Goal: Task Accomplishment & Management: Use online tool/utility

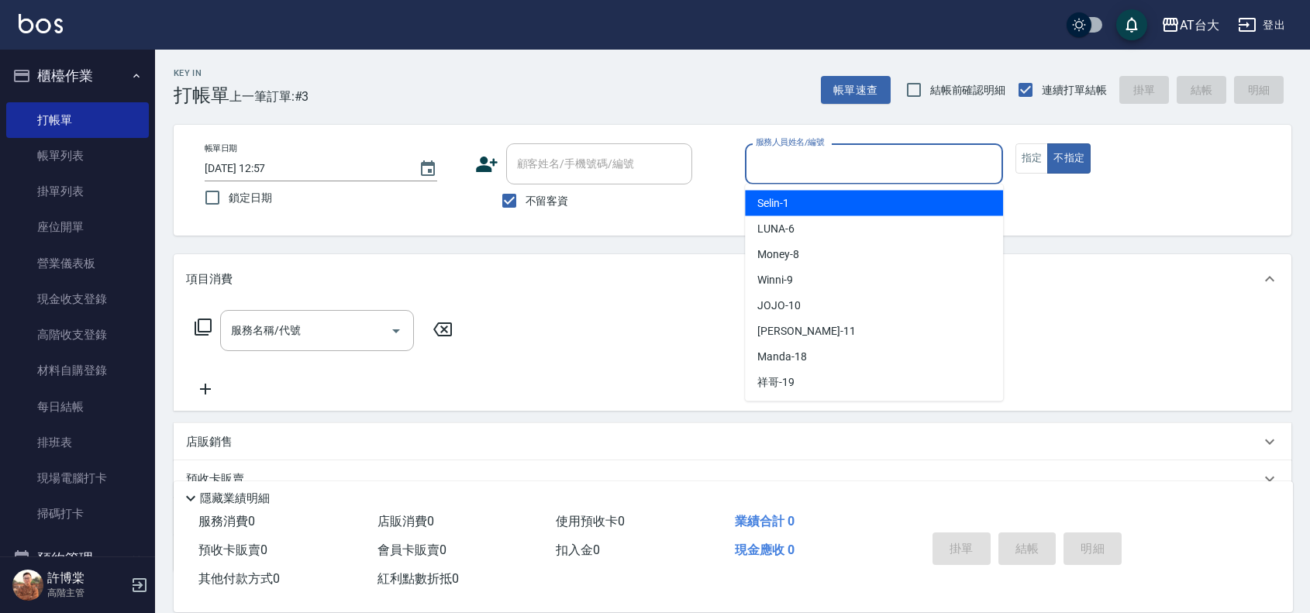
click at [830, 167] on input "服務人員姓名/編號" at bounding box center [874, 163] width 244 height 27
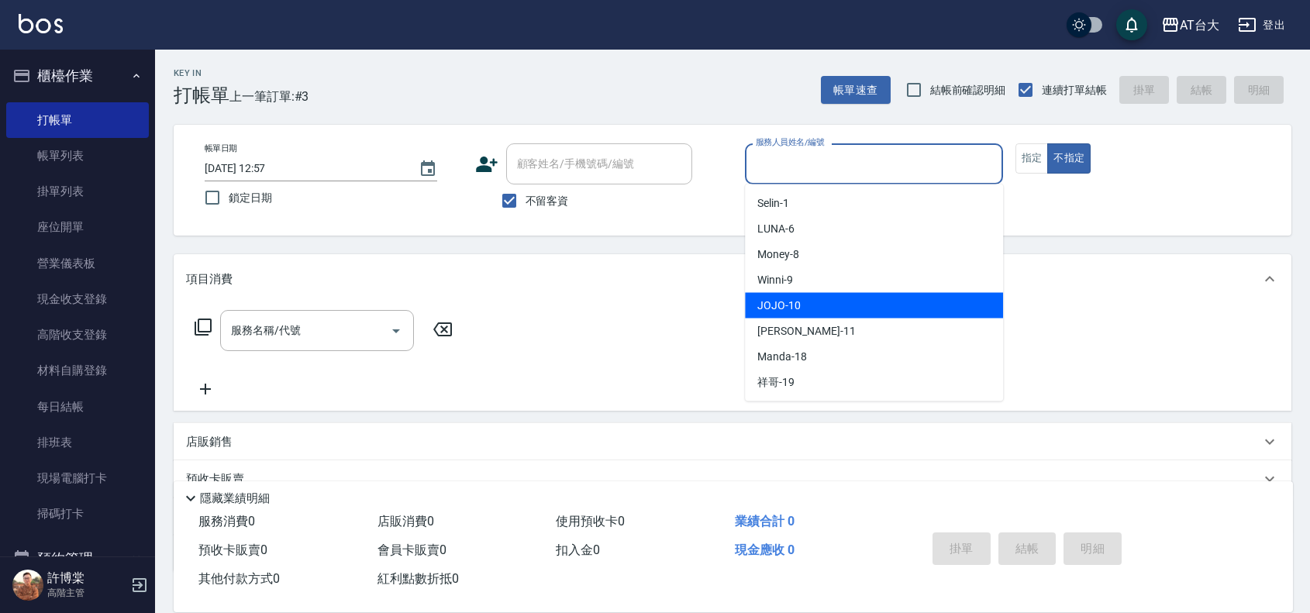
click at [797, 298] on span "JOJO -10" at bounding box center [778, 306] width 43 height 16
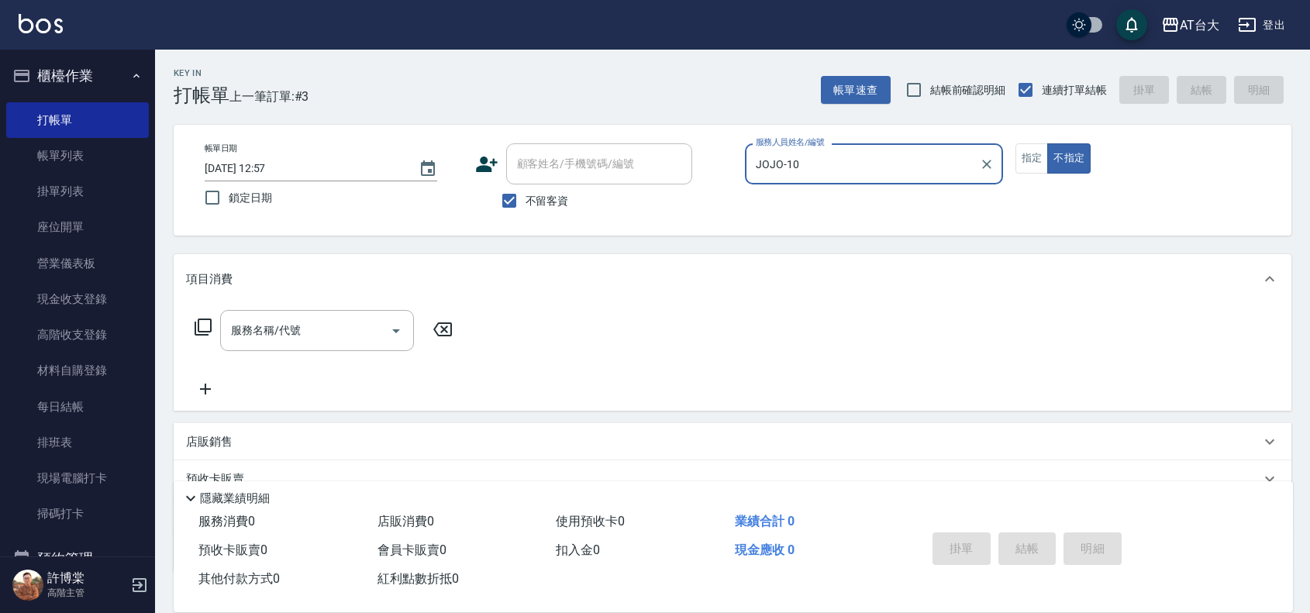
type input "JOJO-10"
click at [357, 316] on div "服務名稱/代號" at bounding box center [317, 330] width 194 height 41
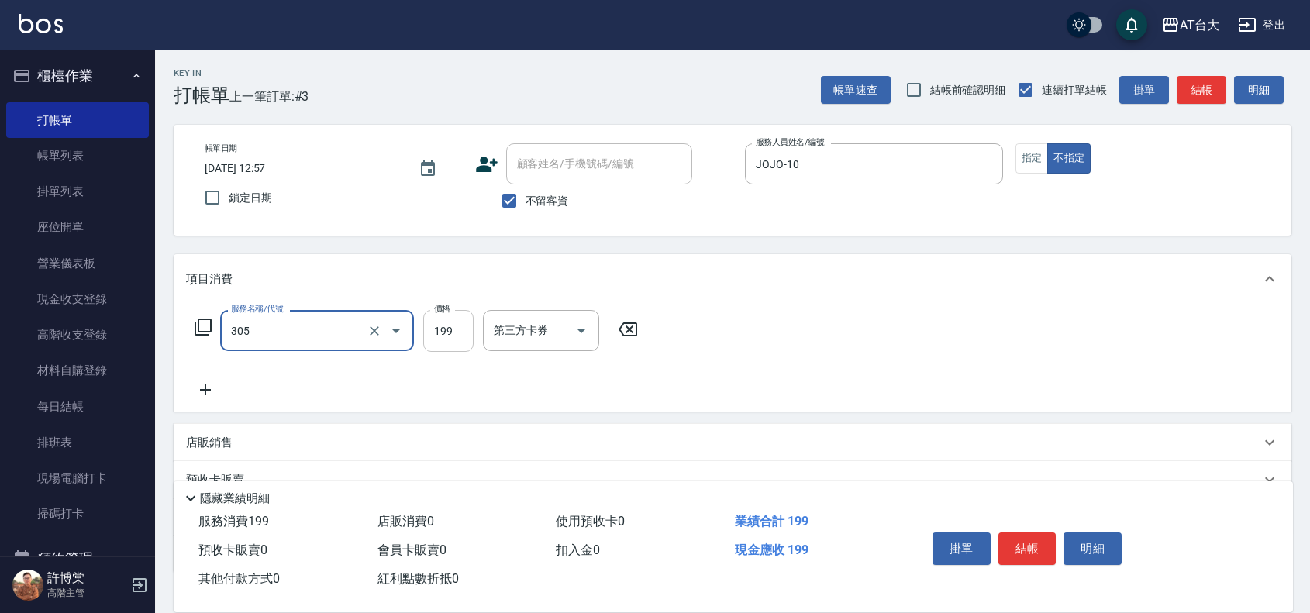
type input "剪髮(305)"
click at [447, 338] on input "199" at bounding box center [448, 331] width 50 height 42
type input "250"
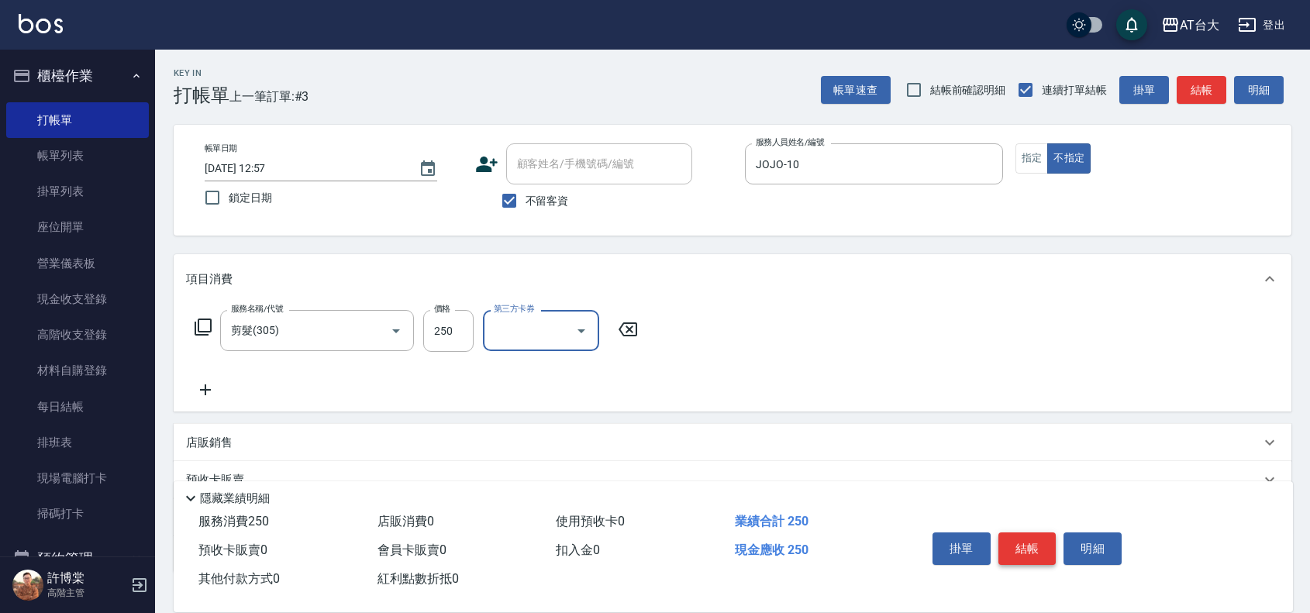
click at [1043, 537] on button "結帳" at bounding box center [1028, 549] width 58 height 33
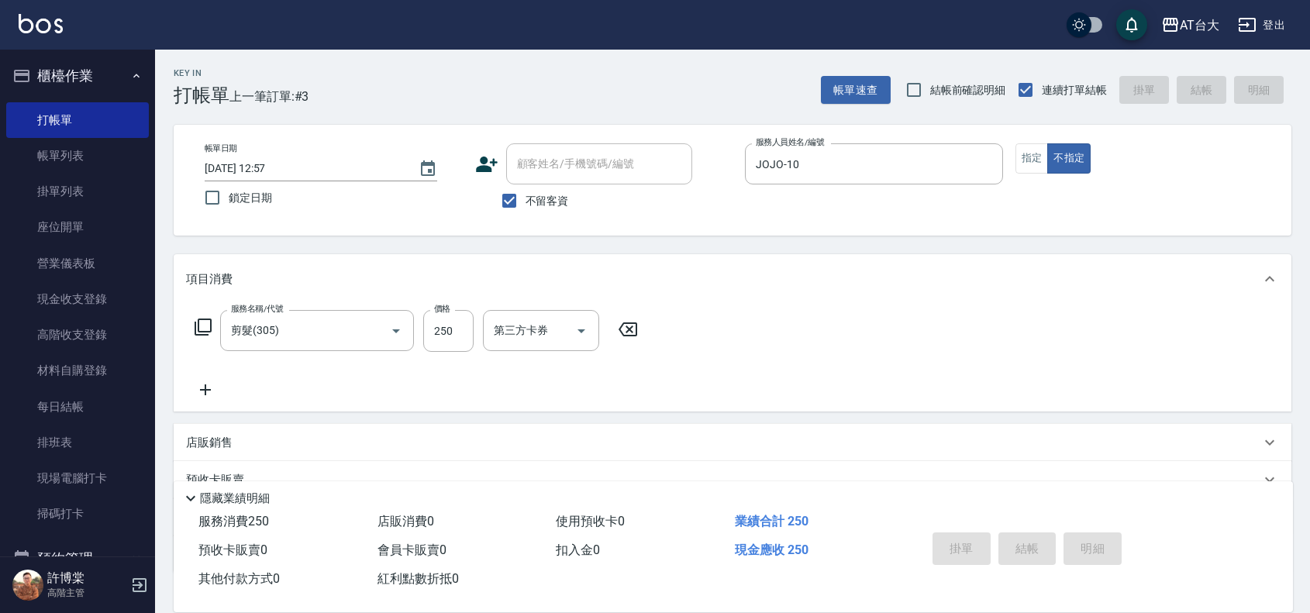
type input "[DATE] 13:38"
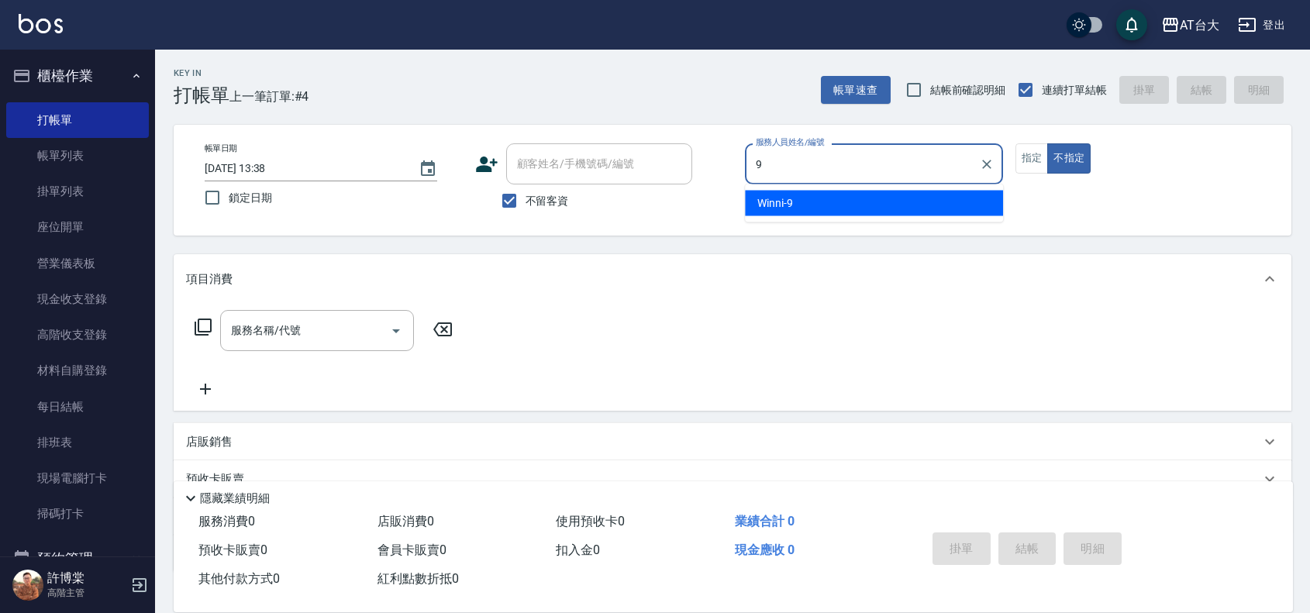
type input "Winni-9"
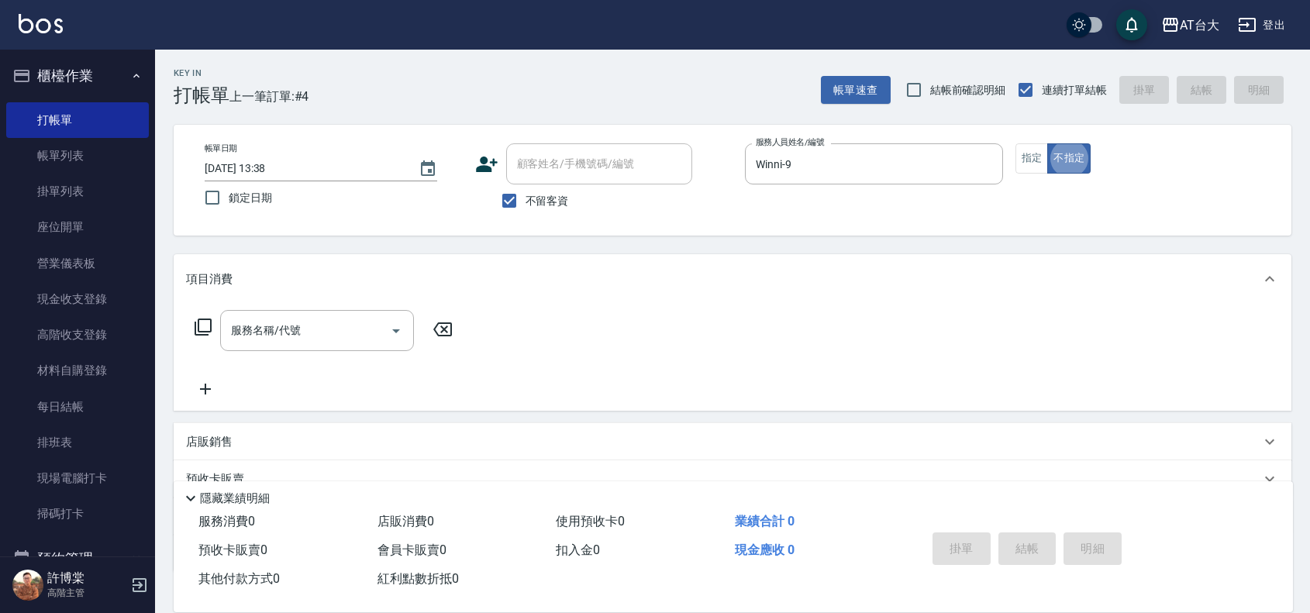
type button "false"
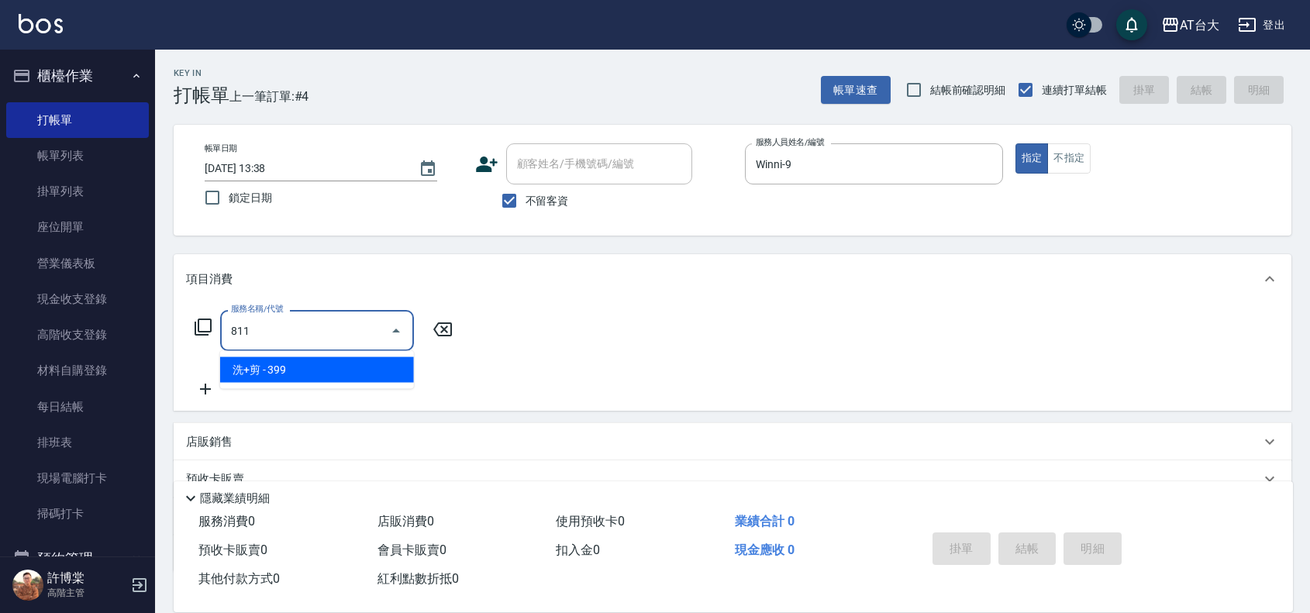
type input "洗+剪(811)"
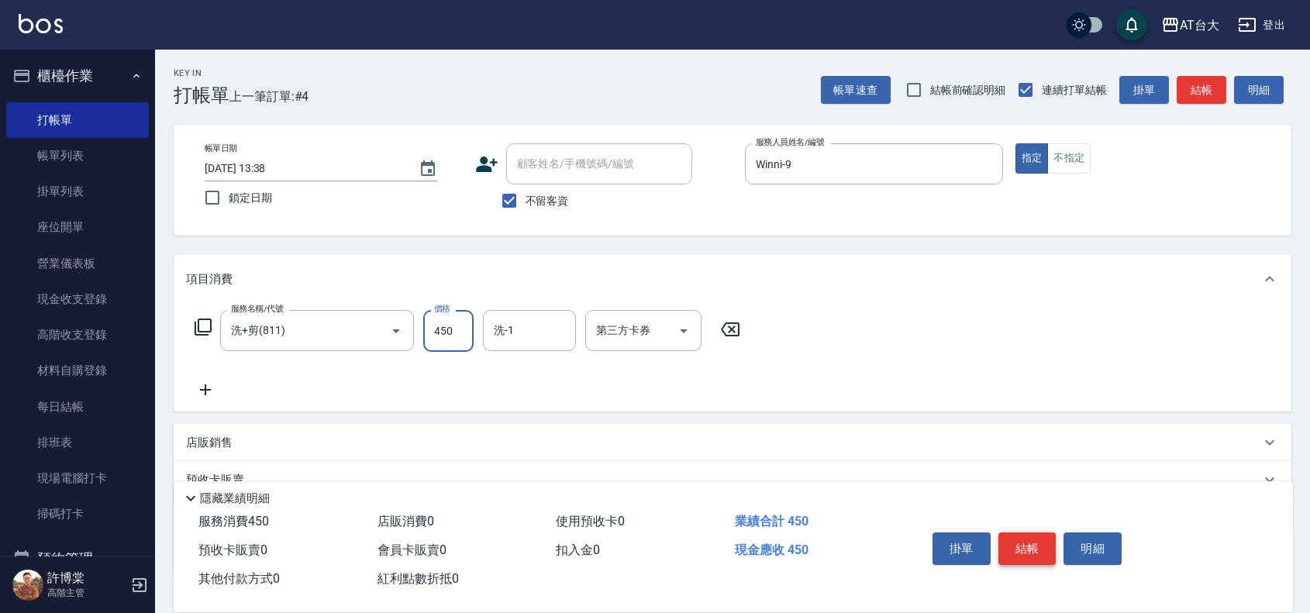
type input "450"
click at [1020, 553] on button "結帳" at bounding box center [1028, 549] width 58 height 33
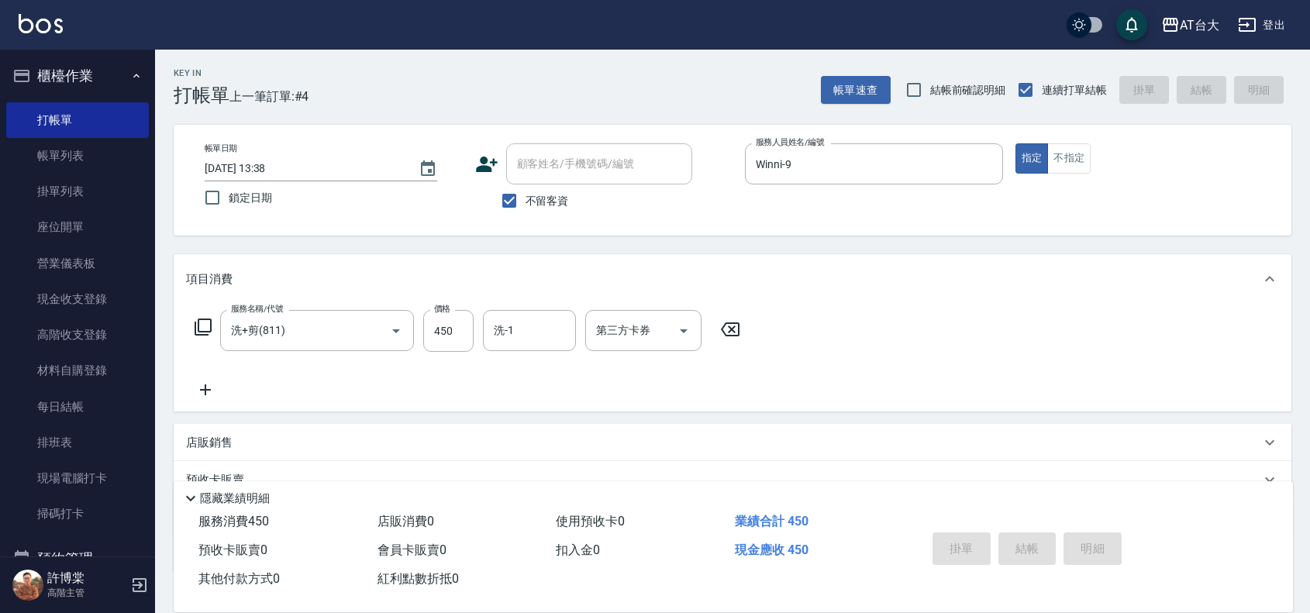
type input "[DATE] 13:49"
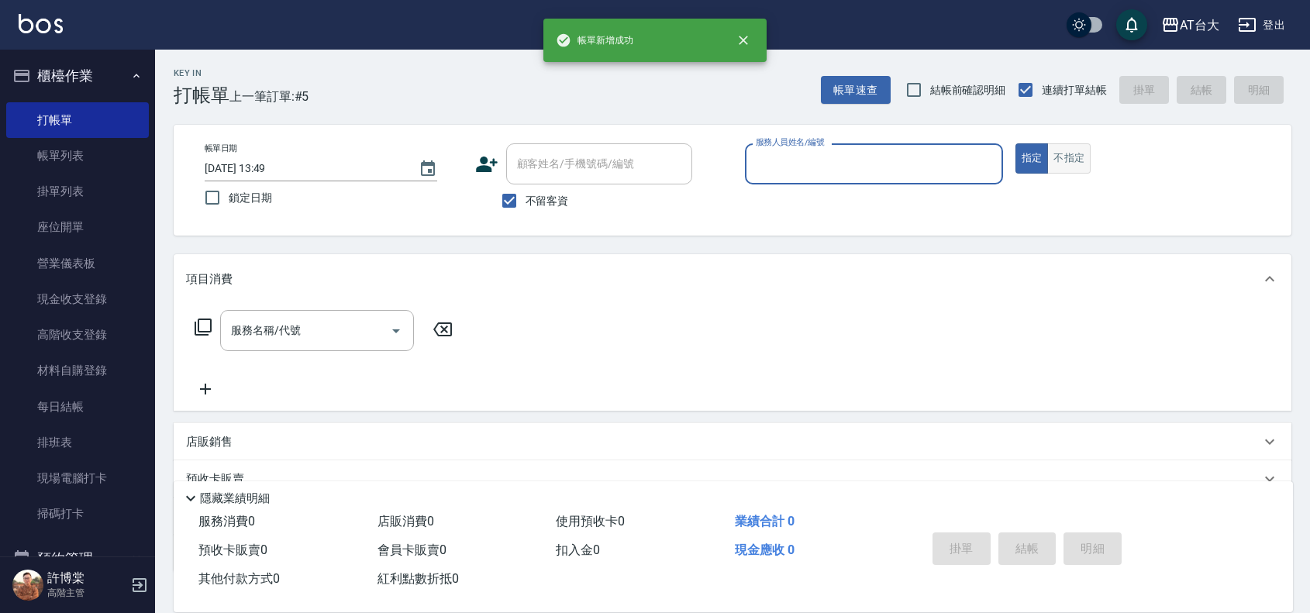
click at [1059, 157] on button "不指定" at bounding box center [1068, 158] width 43 height 30
